Goal: Information Seeking & Learning: Check status

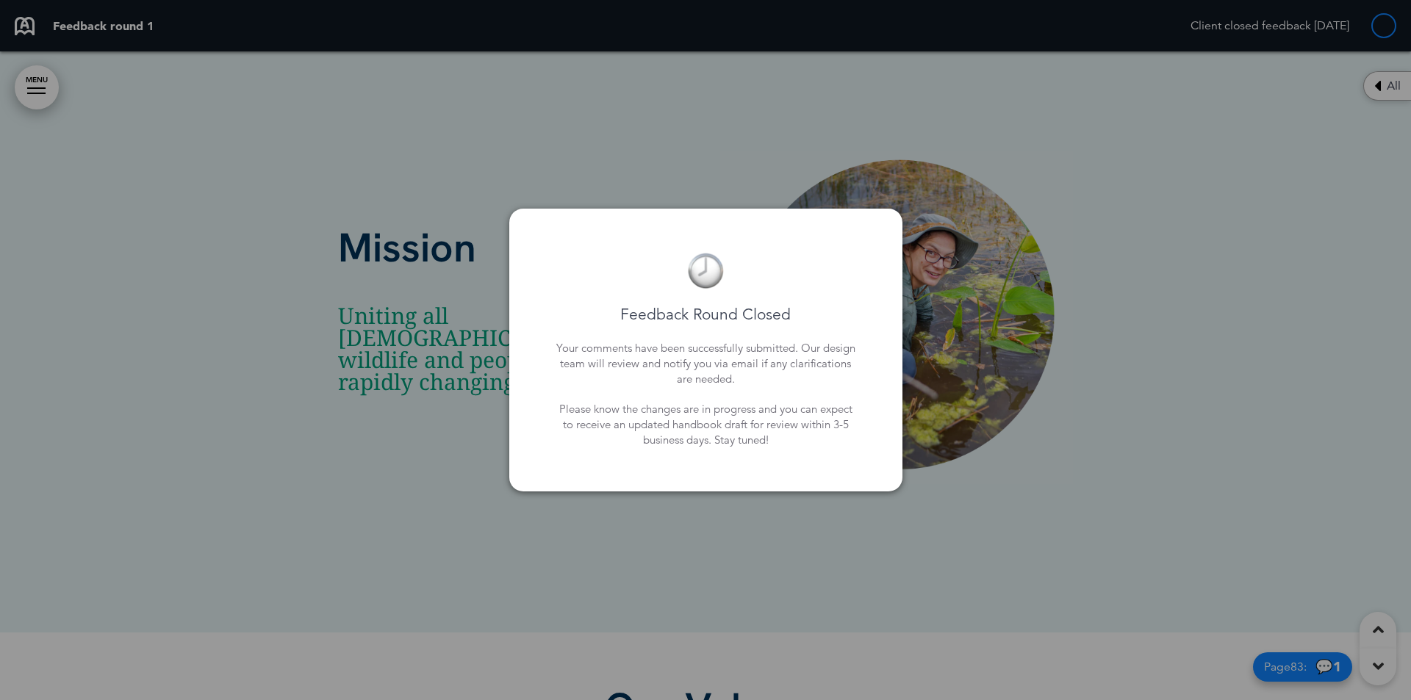
scroll to position [5291, 0]
click at [900, 165] on div at bounding box center [705, 350] width 1411 height 700
click at [1092, 220] on div at bounding box center [705, 350] width 1411 height 700
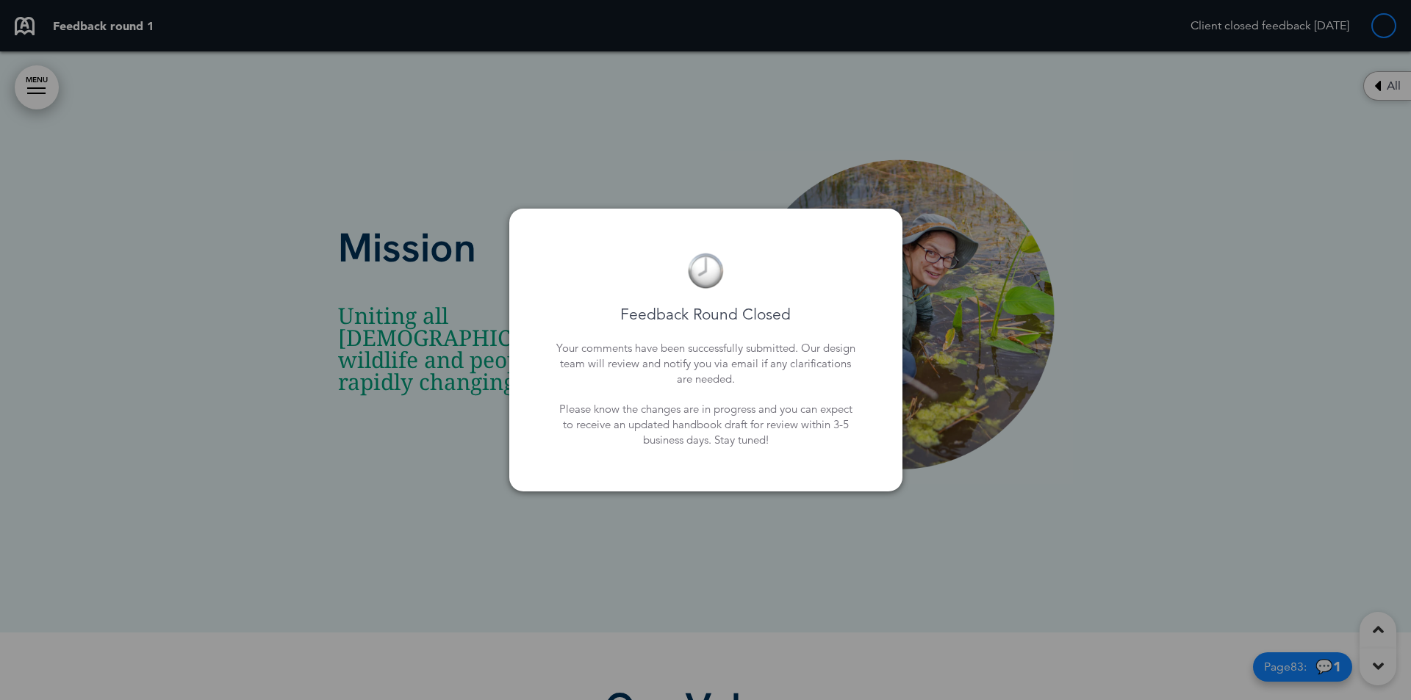
click at [892, 368] on div "Feedback Round Closed Your comments have been successfully submitted. Our desig…" at bounding box center [705, 350] width 393 height 283
drag, startPoint x: 823, startPoint y: 405, endPoint x: 525, endPoint y: 367, distance: 300.1
click at [811, 405] on p "Please know the changes are in progress and you can expect to receive an update…" at bounding box center [705, 424] width 305 height 46
click at [498, 364] on div at bounding box center [705, 350] width 1411 height 700
drag, startPoint x: 597, startPoint y: 300, endPoint x: 658, endPoint y: 215, distance: 104.2
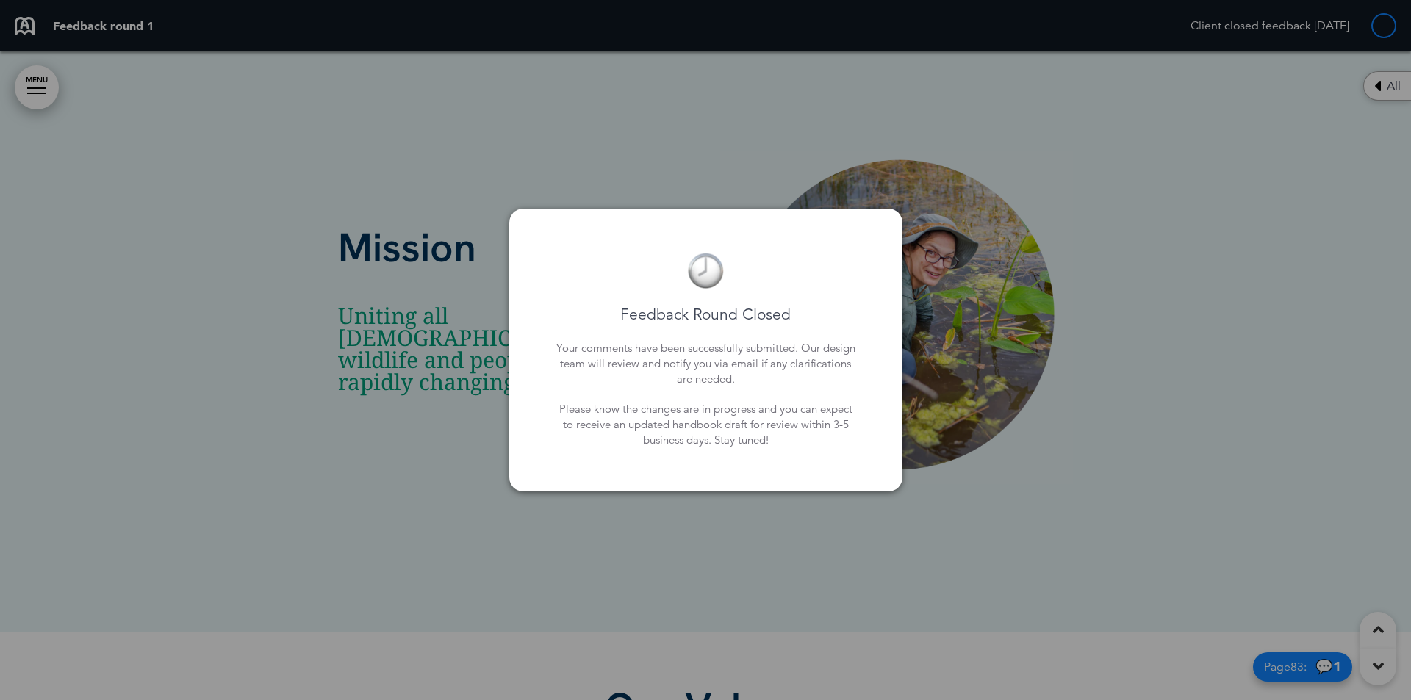
click at [600, 294] on div "Feedback Round Closed Your comments have been successfully submitted. Our desig…" at bounding box center [706, 350] width 334 height 224
drag, startPoint x: 687, startPoint y: 185, endPoint x: 694, endPoint y: 175, distance: 12.6
click at [688, 184] on div at bounding box center [705, 350] width 1411 height 700
click at [695, 175] on div at bounding box center [705, 350] width 1411 height 700
click at [701, 172] on div at bounding box center [705, 350] width 1411 height 700
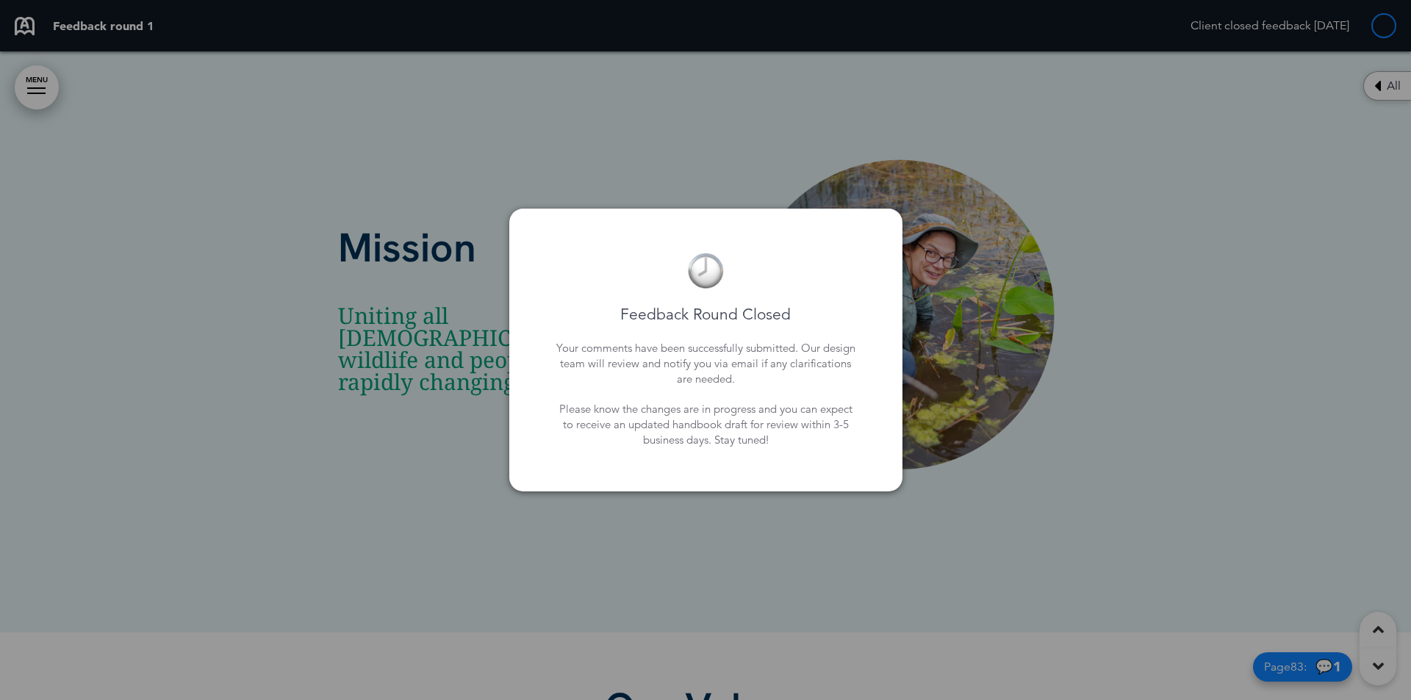
click at [783, 524] on div at bounding box center [705, 350] width 1411 height 700
click at [714, 569] on div at bounding box center [705, 350] width 1411 height 700
click at [716, 259] on img at bounding box center [705, 271] width 37 height 37
click at [670, 197] on div at bounding box center [705, 350] width 1411 height 700
